Goal: Task Accomplishment & Management: Manage account settings

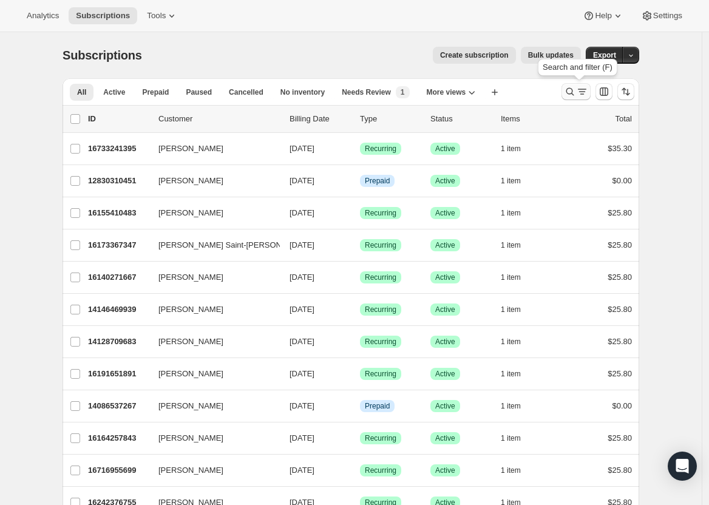
click at [576, 90] on icon "Search and filter results" at bounding box center [570, 92] width 12 height 12
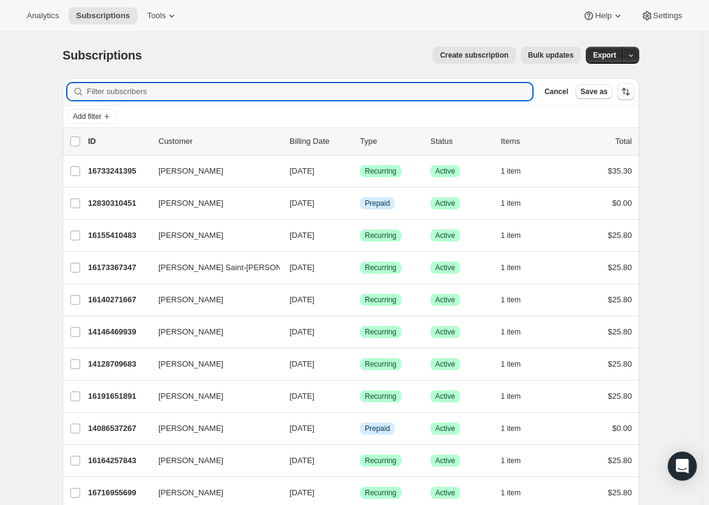
click at [578, 89] on div "Cancel Save as" at bounding box center [575, 91] width 73 height 15
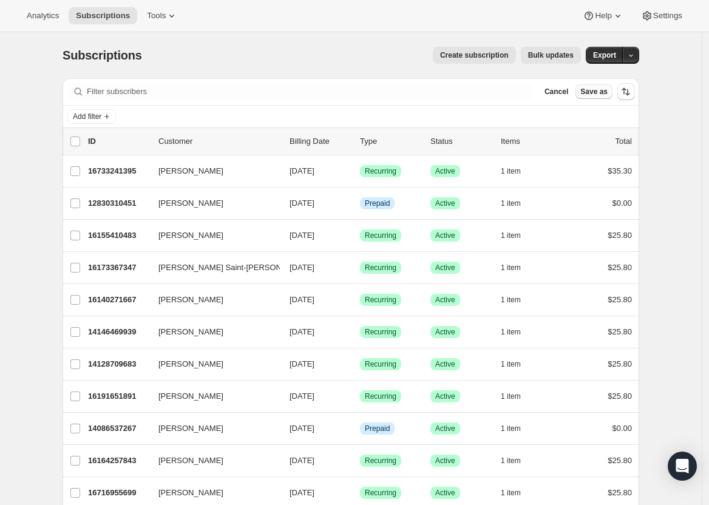
click at [589, 90] on span "Save as" at bounding box center [593, 92] width 27 height 10
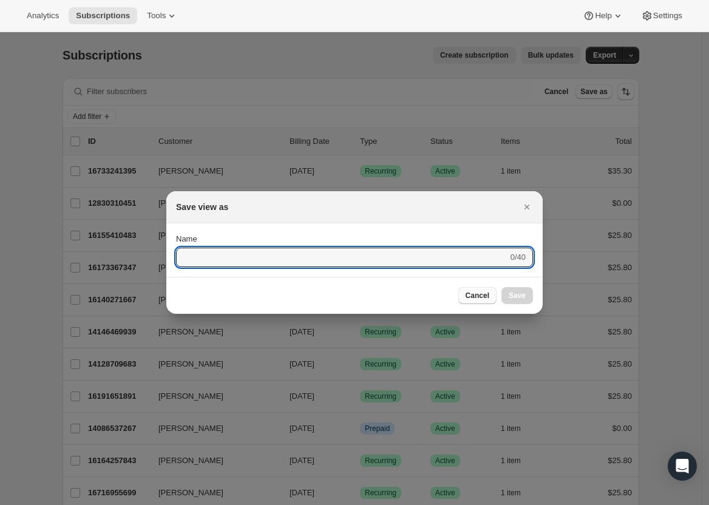
click at [470, 294] on span "Cancel" at bounding box center [477, 296] width 24 height 10
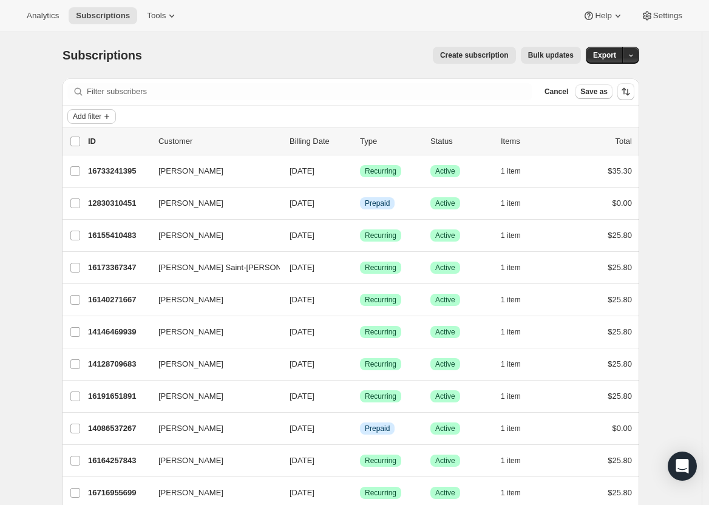
click at [101, 119] on span "Add filter" at bounding box center [87, 117] width 29 height 10
click at [101, 115] on span "Add filter" at bounding box center [87, 117] width 29 height 10
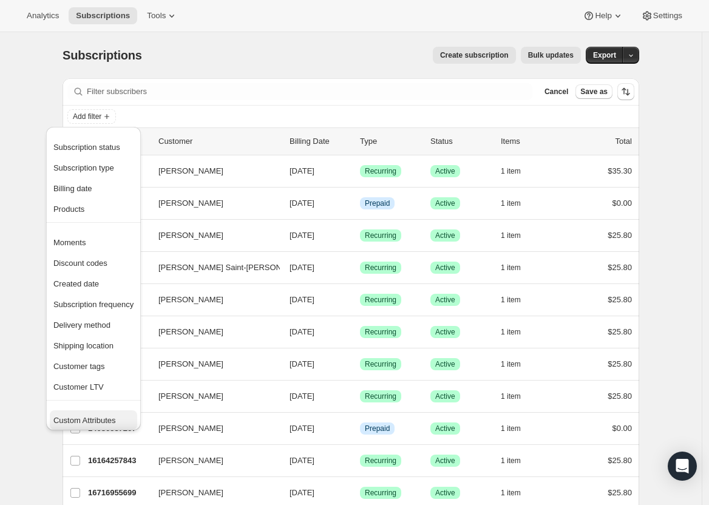
click at [101, 411] on button "Custom Attributes" at bounding box center [93, 419] width 87 height 19
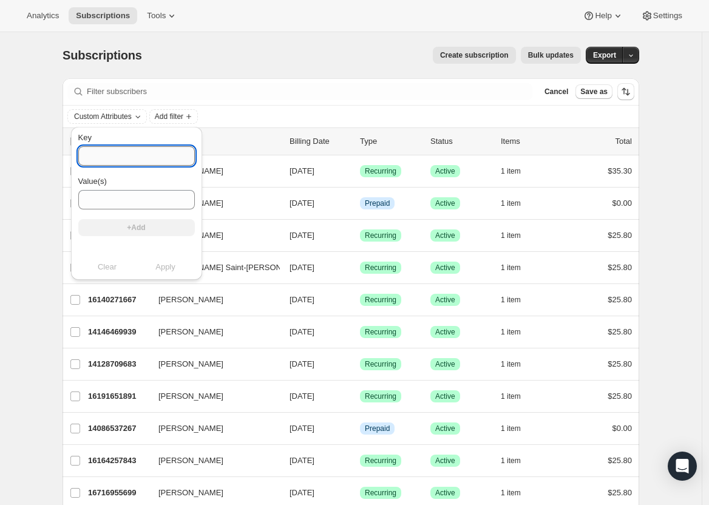
click at [138, 158] on input "Key" at bounding box center [136, 155] width 117 height 19
type input "auto"
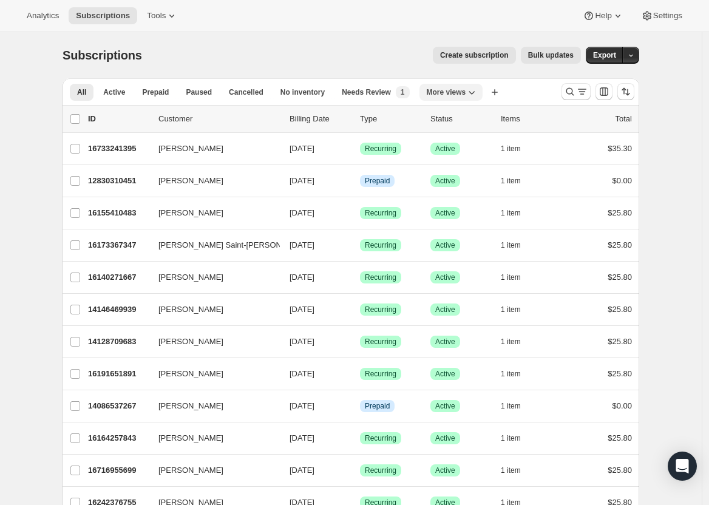
click at [462, 92] on span "More views" at bounding box center [446, 92] width 39 height 10
click at [473, 93] on icon "More views" at bounding box center [471, 92] width 12 height 12
click at [588, 90] on icon "Search and filter results" at bounding box center [582, 92] width 12 height 12
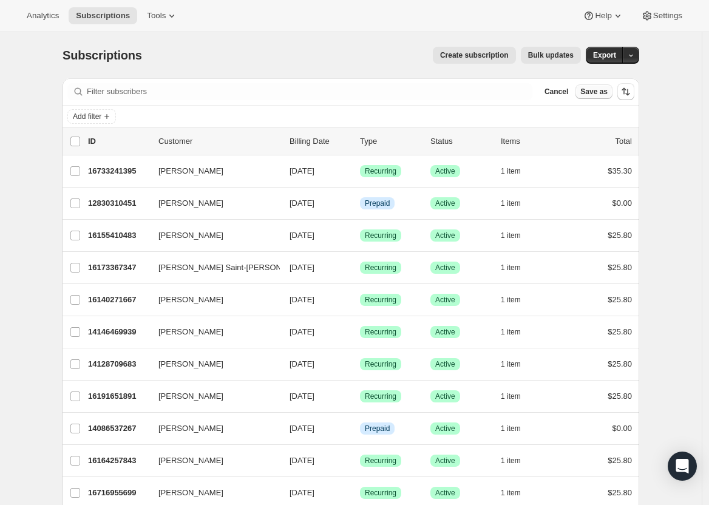
click at [587, 92] on span "Save as" at bounding box center [593, 92] width 27 height 10
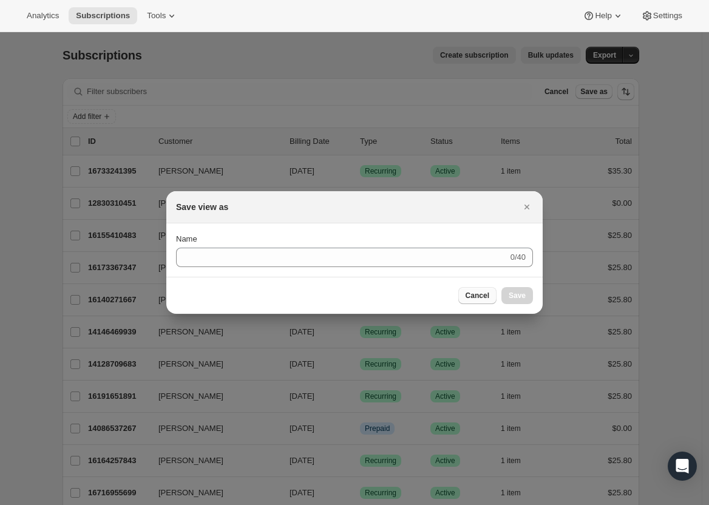
click at [475, 288] on button "Cancel" at bounding box center [477, 295] width 38 height 17
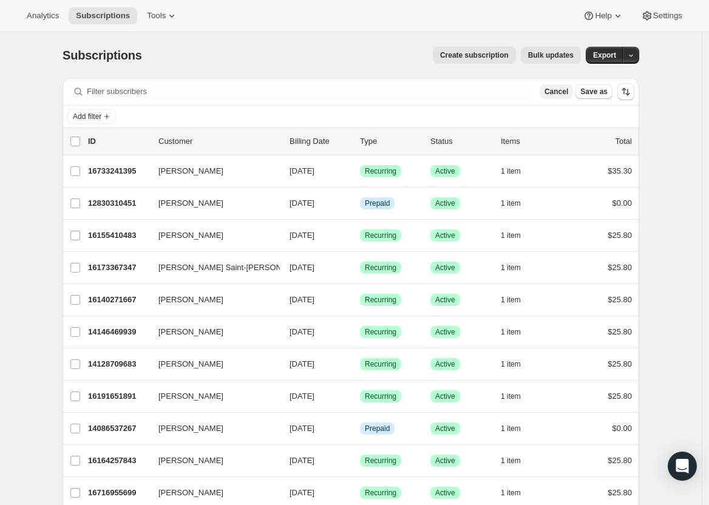
click at [553, 92] on span "Cancel" at bounding box center [556, 92] width 24 height 10
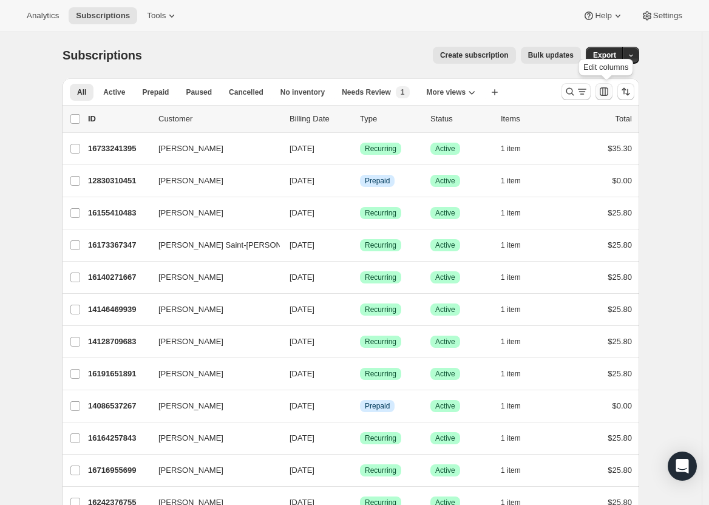
click at [601, 92] on button "Customize table column order and visibility" at bounding box center [603, 91] width 17 height 17
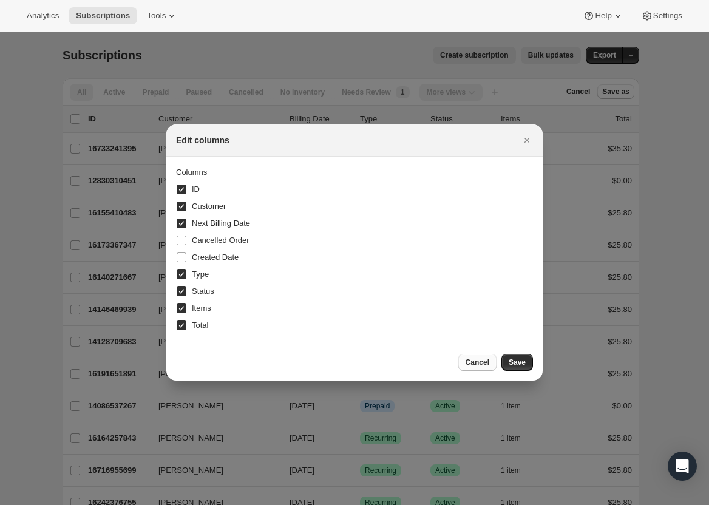
click at [470, 368] on button "Cancel" at bounding box center [477, 362] width 38 height 17
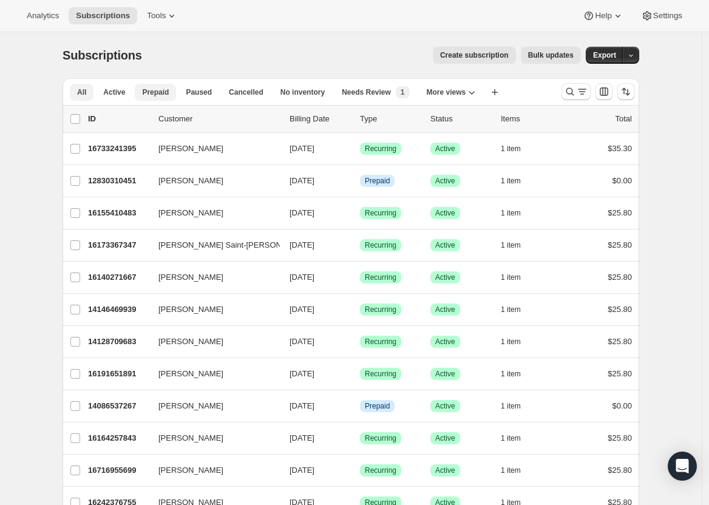
click at [160, 96] on span "Prepaid" at bounding box center [155, 92] width 27 height 10
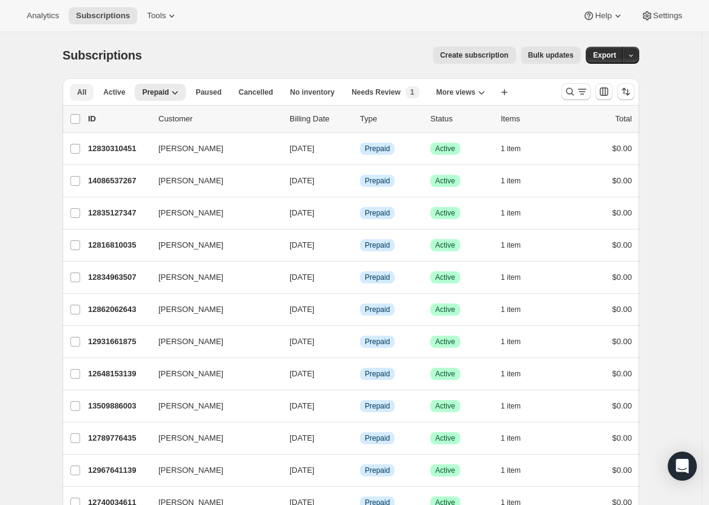
click at [80, 92] on span "All" at bounding box center [81, 92] width 9 height 10
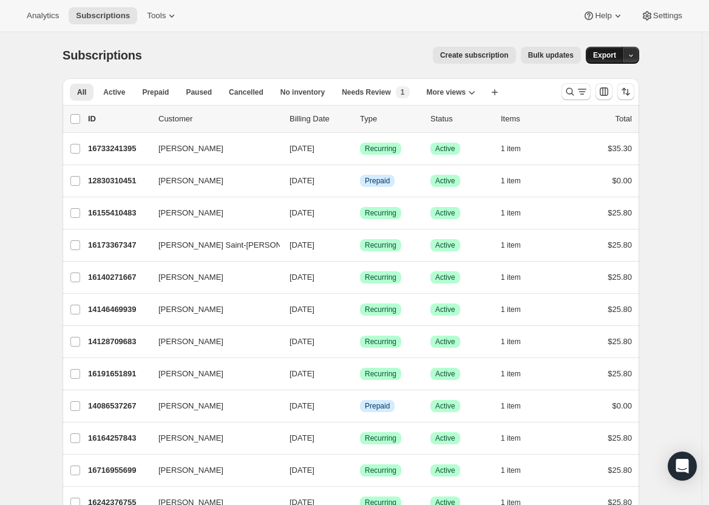
click at [610, 54] on span "Export" at bounding box center [604, 55] width 23 height 10
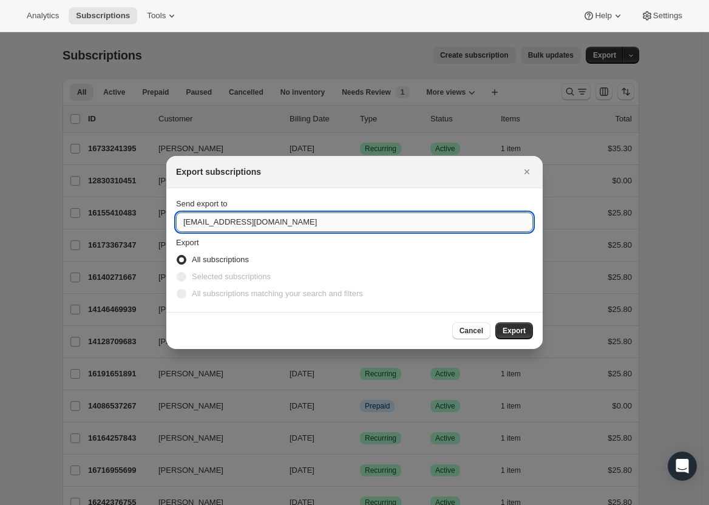
click at [185, 225] on input "hello@tokidos.com" at bounding box center [354, 221] width 357 height 19
type input "katia@tokidos.com"
click at [513, 337] on button "Export" at bounding box center [514, 330] width 38 height 17
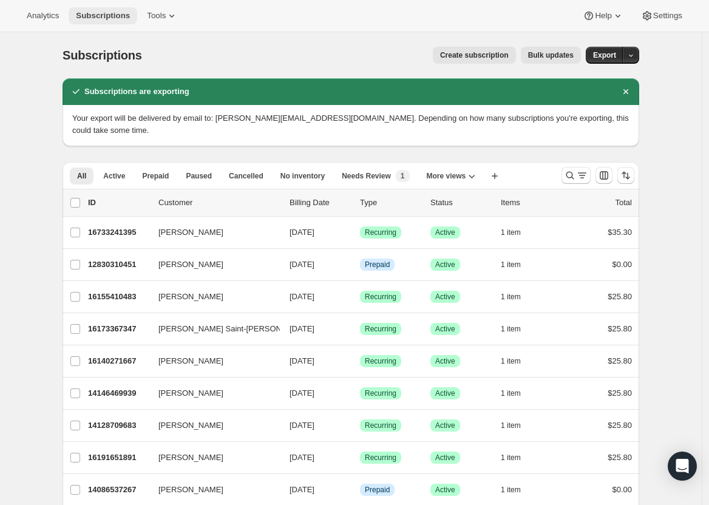
click at [85, 19] on span "Subscriptions" at bounding box center [103, 16] width 54 height 10
click at [632, 93] on icon "Dismiss notification" at bounding box center [626, 92] width 12 height 12
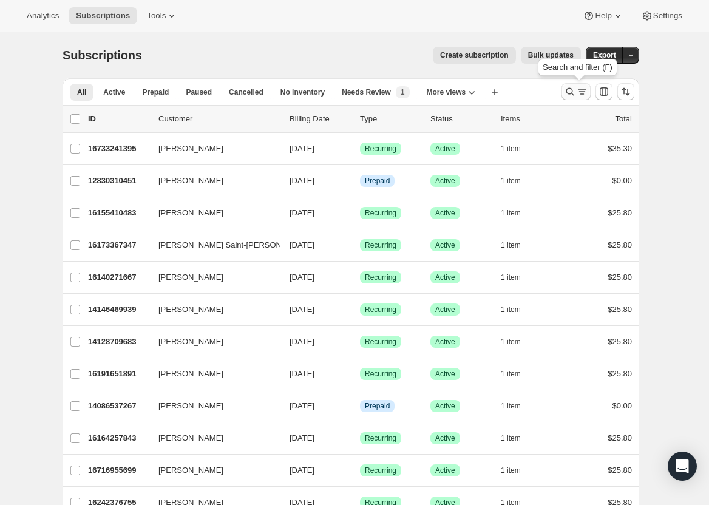
click at [590, 97] on button "Search and filter results" at bounding box center [575, 91] width 29 height 17
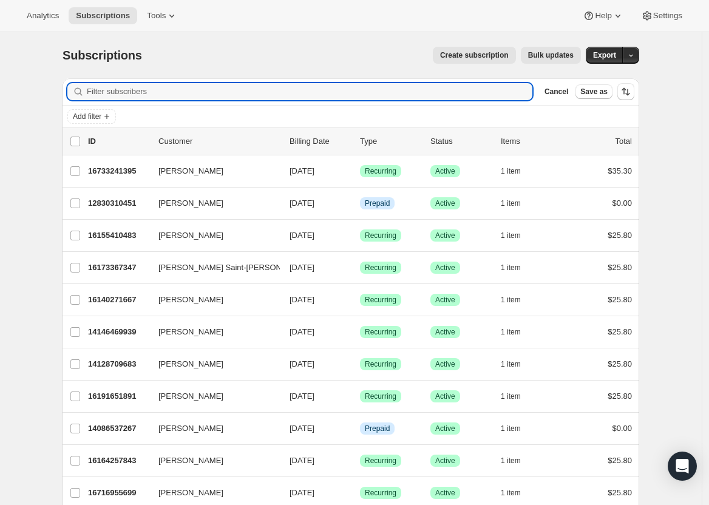
paste input "Brittney Voigt"
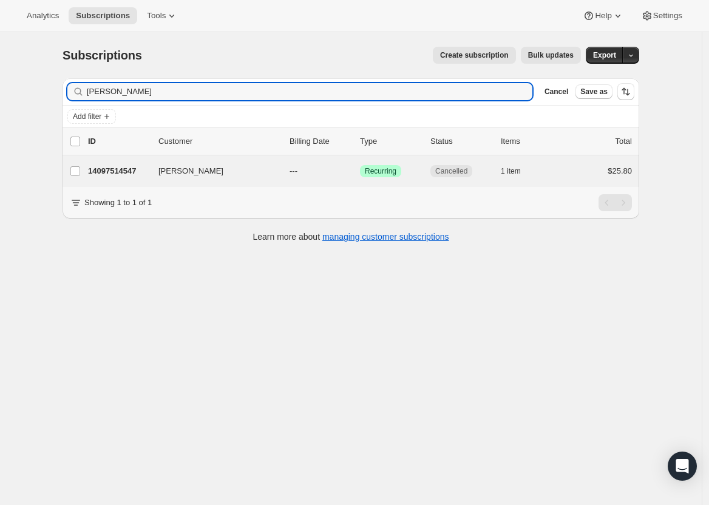
click at [417, 180] on div "Brittney Voigt 14097514547 Brittney Voigt --- Success Recurring Cancelled 1 ite…" at bounding box center [351, 171] width 576 height 32
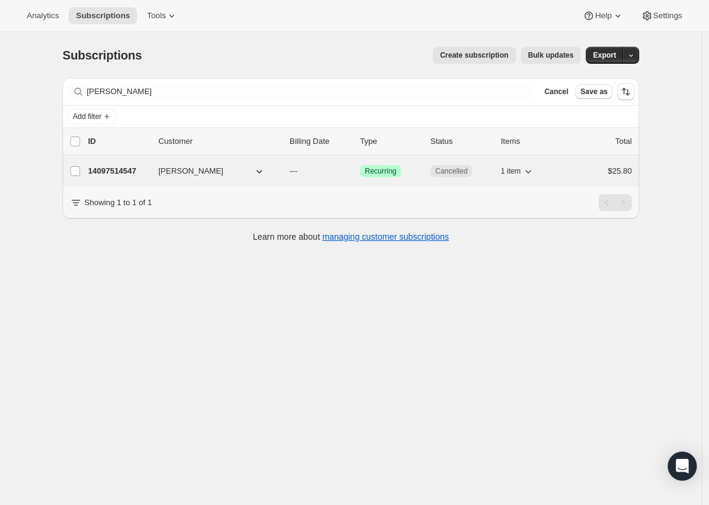
click at [232, 174] on button "Brittney Voigt" at bounding box center [211, 170] width 121 height 19
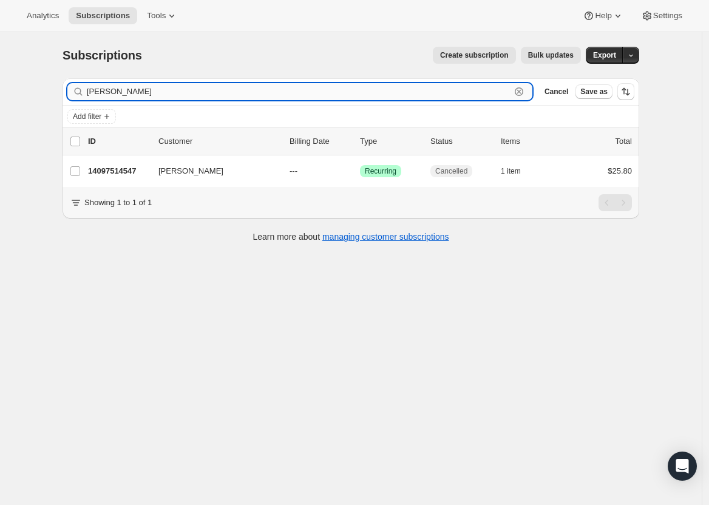
click at [109, 93] on input "Brittney Voigt" at bounding box center [299, 91] width 424 height 17
click at [110, 93] on input "Brittney Voigt" at bounding box center [299, 91] width 424 height 17
paste input "[PERSON_NAME]"
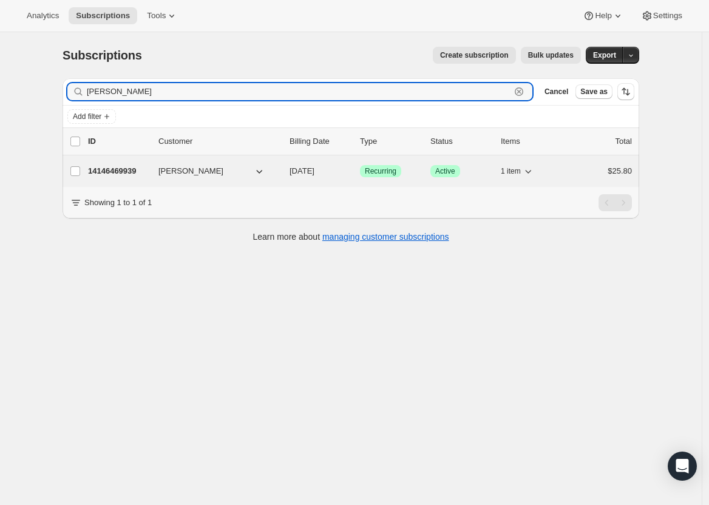
type input "[PERSON_NAME]"
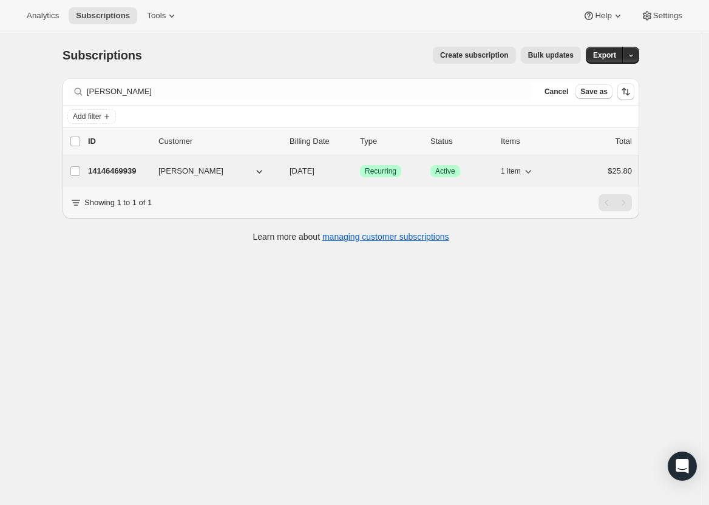
click at [130, 172] on p "14146469939" at bounding box center [118, 171] width 61 height 12
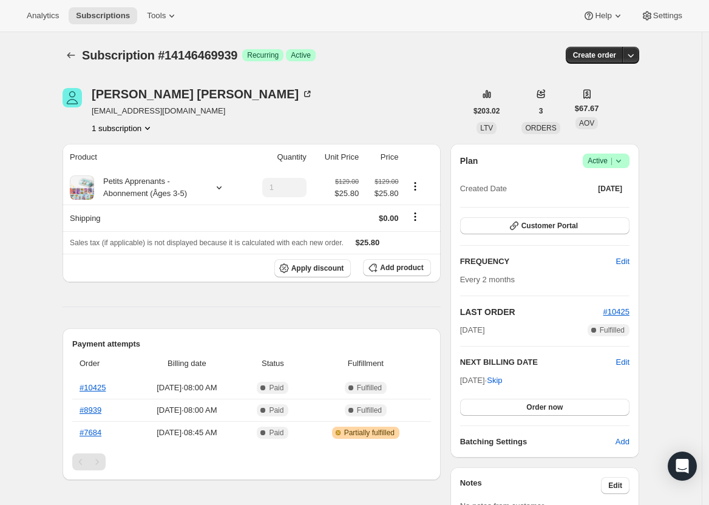
click at [624, 161] on icon at bounding box center [618, 161] width 12 height 12
click at [618, 436] on span "Add" at bounding box center [622, 442] width 14 height 12
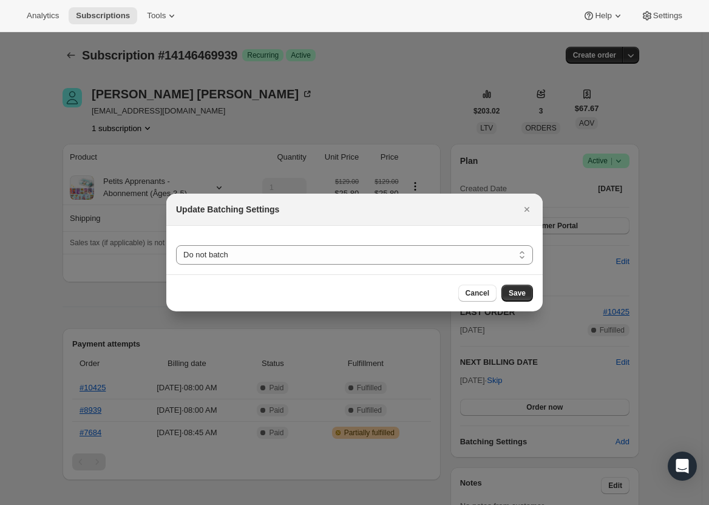
click at [278, 239] on div "Do not batch Weekly Monthly Yearly Do not batch" at bounding box center [354, 249] width 357 height 29
click at [527, 209] on icon "Close" at bounding box center [526, 209] width 5 height 5
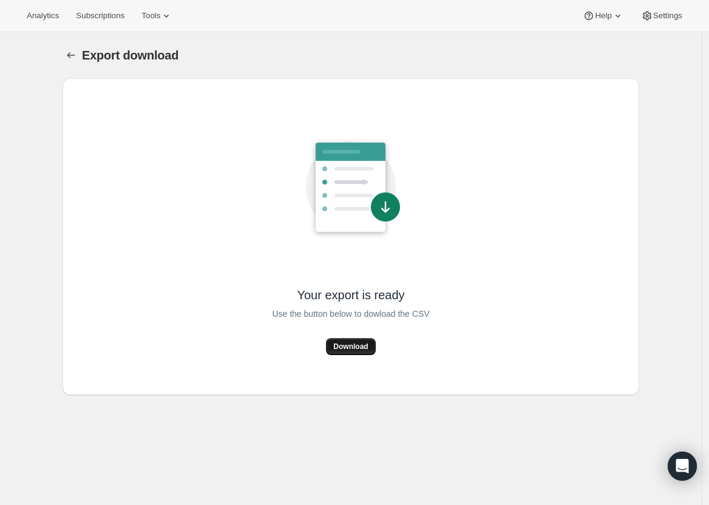
click at [360, 350] on span "Download" at bounding box center [350, 347] width 35 height 10
click at [96, 10] on button "Subscriptions" at bounding box center [100, 15] width 63 height 17
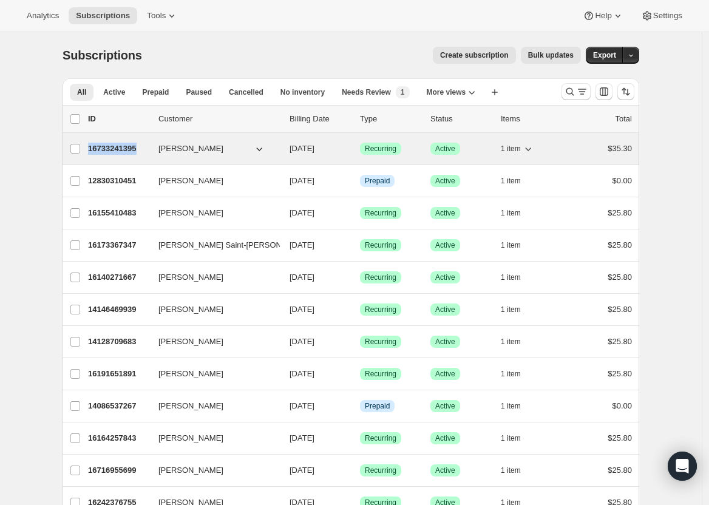
click at [262, 148] on icon "button" at bounding box center [259, 149] width 12 height 12
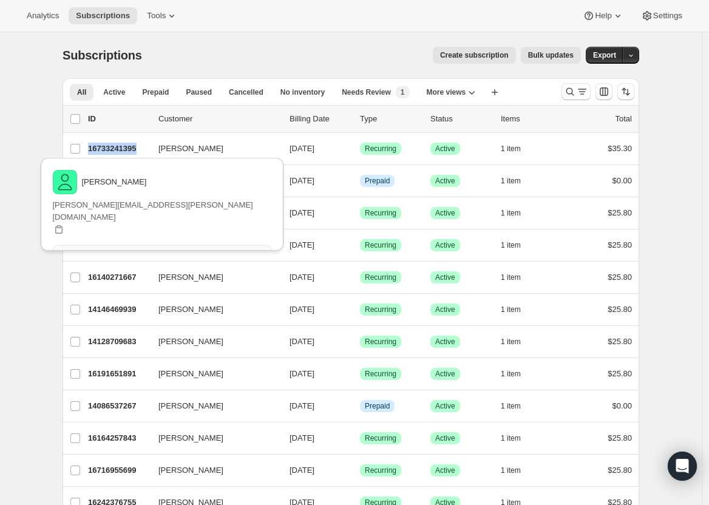
click at [187, 249] on span "View customer" at bounding box center [161, 254] width 51 height 10
click at [605, 93] on icon "Customize table column order and visibility" at bounding box center [604, 92] width 12 height 12
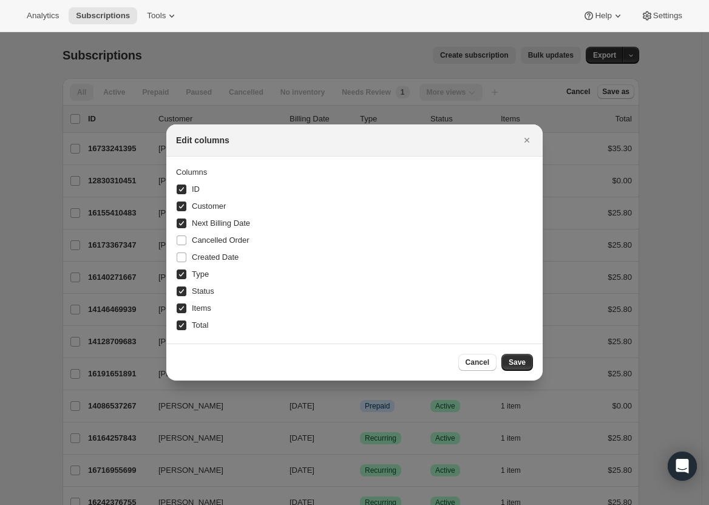
click at [604, 93] on div at bounding box center [354, 252] width 709 height 505
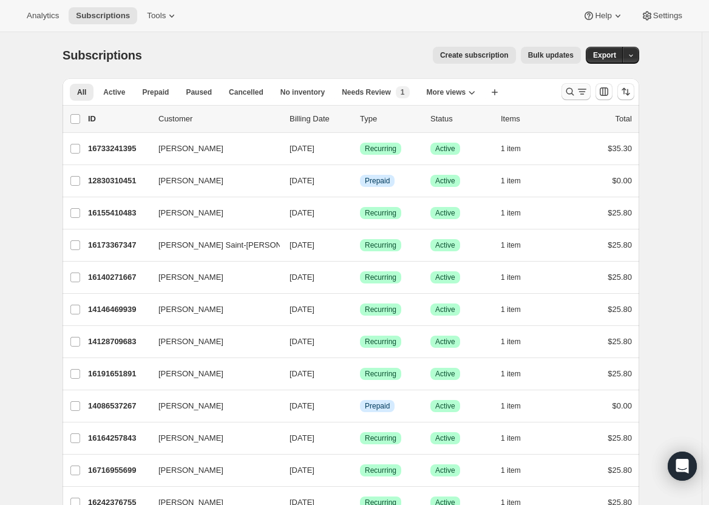
click at [595, 84] on div at bounding box center [597, 91] width 83 height 24
click at [588, 91] on icon "Search and filter results" at bounding box center [582, 92] width 12 height 12
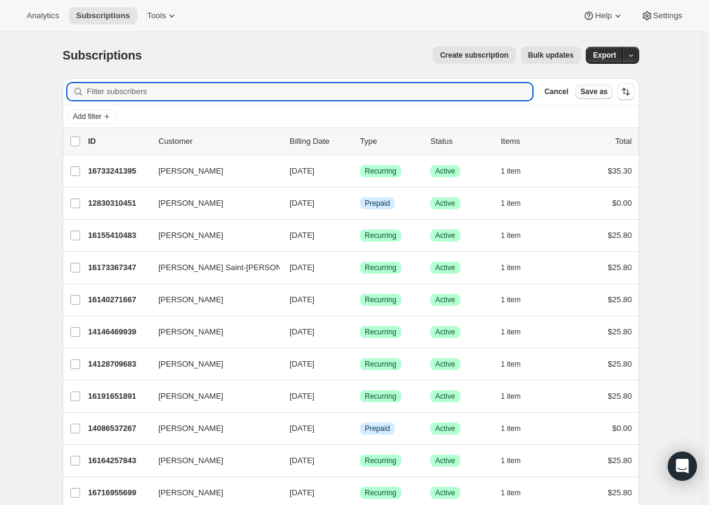
paste input "[PERSON_NAME]"
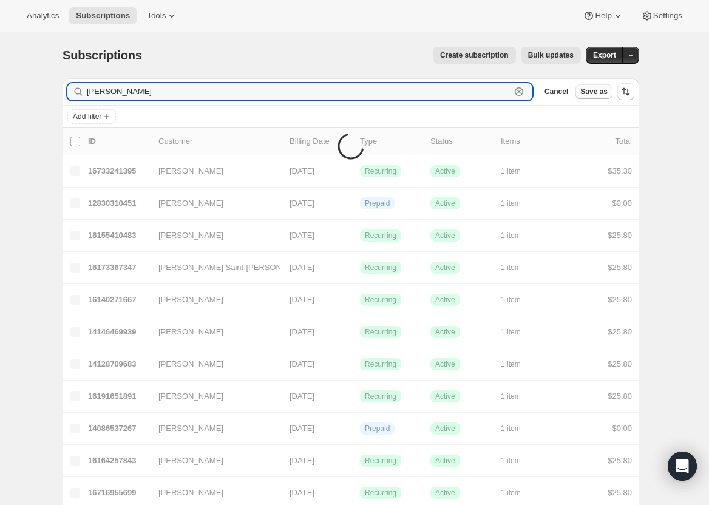
type input "[PERSON_NAME]"
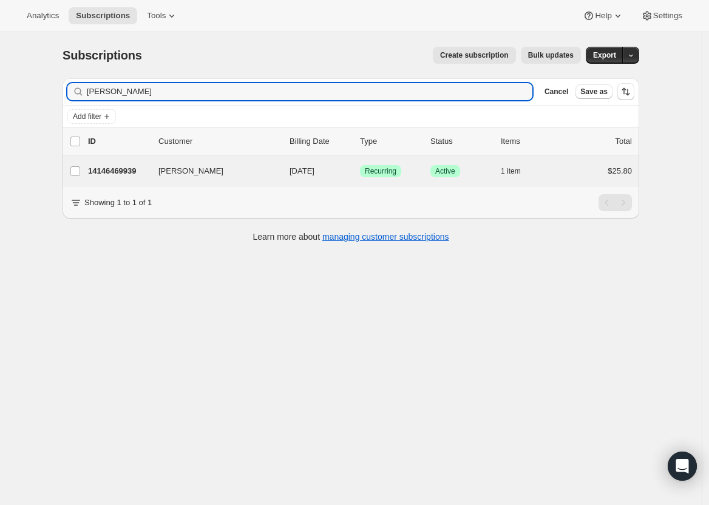
click at [186, 183] on div "[PERSON_NAME] 14146469939 [PERSON_NAME] [DATE] Success Recurring Success Active…" at bounding box center [351, 171] width 576 height 32
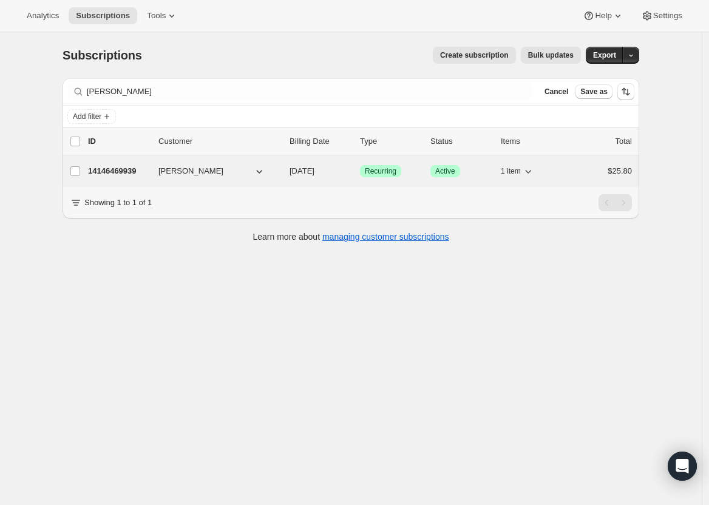
click at [193, 167] on span "[PERSON_NAME]" at bounding box center [190, 171] width 65 height 12
click at [183, 173] on span "[PERSON_NAME]" at bounding box center [190, 171] width 65 height 12
click at [264, 174] on icon "button" at bounding box center [259, 171] width 12 height 12
click at [264, 172] on icon "button" at bounding box center [259, 171] width 12 height 12
click at [264, 171] on icon "button" at bounding box center [259, 171] width 12 height 12
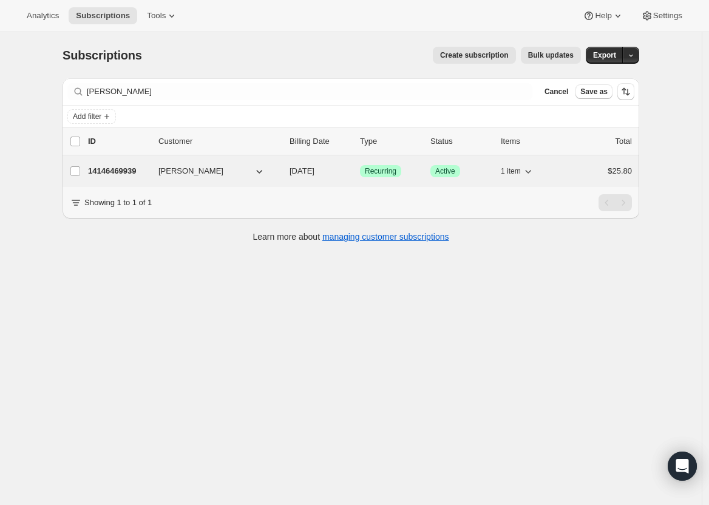
click at [115, 174] on p "14146469939" at bounding box center [118, 171] width 61 height 12
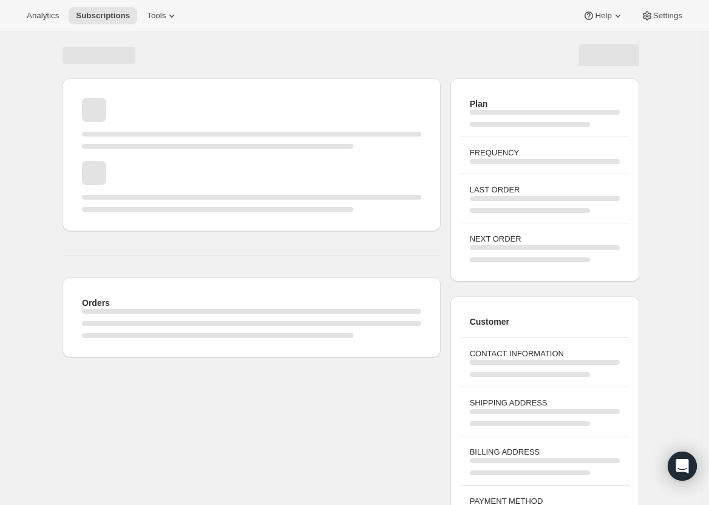
click at [210, 176] on div "Page loading" at bounding box center [251, 186] width 339 height 51
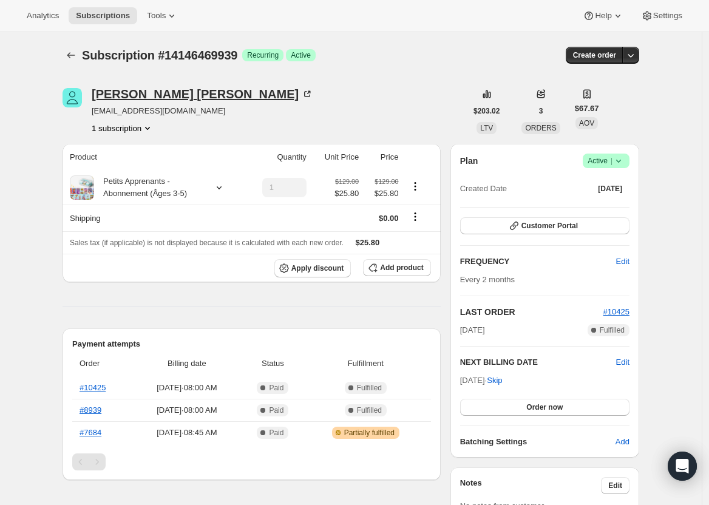
click at [116, 100] on div "[PERSON_NAME]" at bounding box center [202, 94] width 221 height 12
